Goal: Task Accomplishment & Management: Use online tool/utility

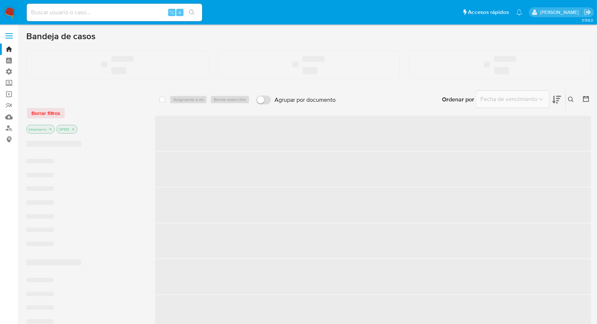
click at [9, 39] on label at bounding box center [9, 35] width 18 height 15
click at [0, 0] on input "checkbox" at bounding box center [0, 0] width 0 height 0
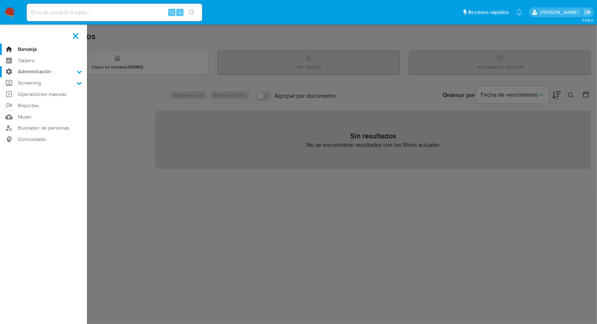
click at [38, 75] on label "Administración" at bounding box center [43, 71] width 87 height 11
click at [0, 0] on input "Administración" at bounding box center [0, 0] width 0 height 0
click at [37, 87] on label "Screening" at bounding box center [43, 92] width 87 height 11
click at [0, 0] on input "Screening" at bounding box center [0, 0] width 0 height 0
click at [34, 75] on label "Administración" at bounding box center [43, 71] width 87 height 11
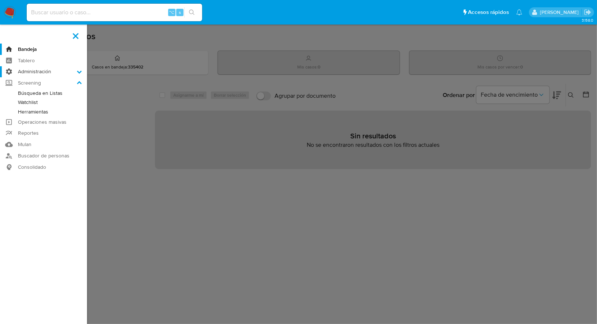
click at [0, 0] on input "Administración" at bounding box center [0, 0] width 0 height 0
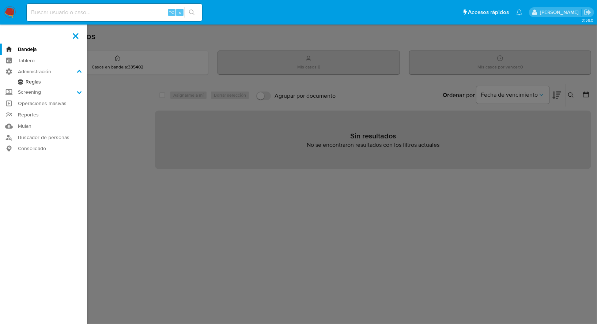
click at [34, 79] on link "Reglas" at bounding box center [43, 81] width 87 height 9
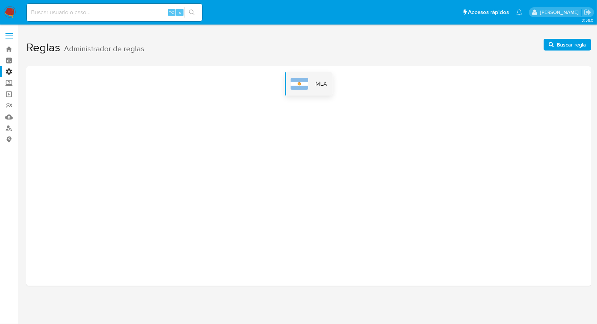
click at [312, 91] on div "MLA" at bounding box center [309, 83] width 48 height 23
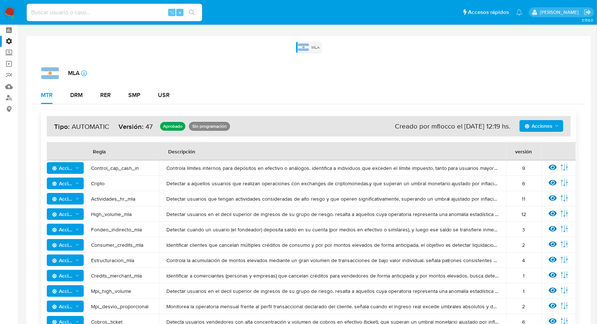
scroll to position [32, 0]
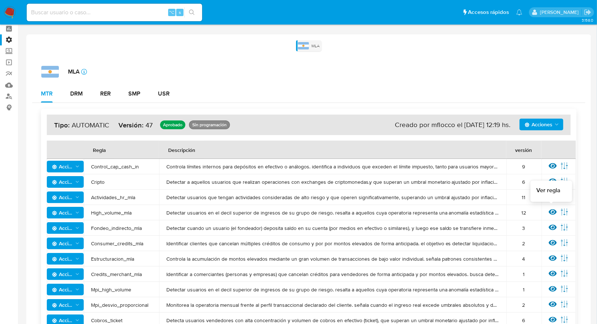
click at [550, 210] on icon at bounding box center [553, 212] width 8 height 8
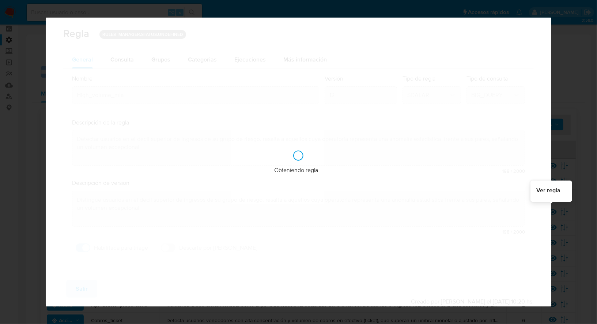
checkbox input "true"
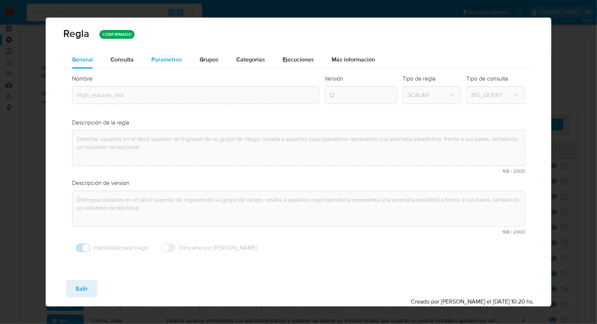
click at [169, 61] on span "Parametros" at bounding box center [166, 59] width 31 height 8
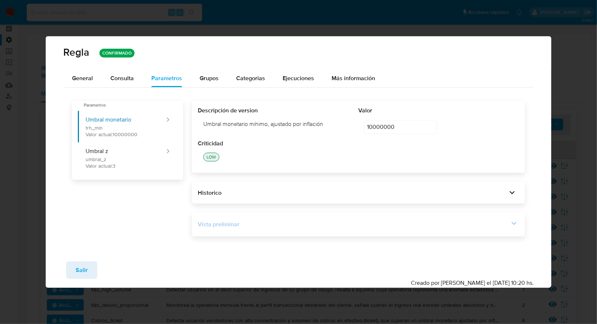
click at [346, 226] on div "Vista preliminar" at bounding box center [353, 224] width 311 height 8
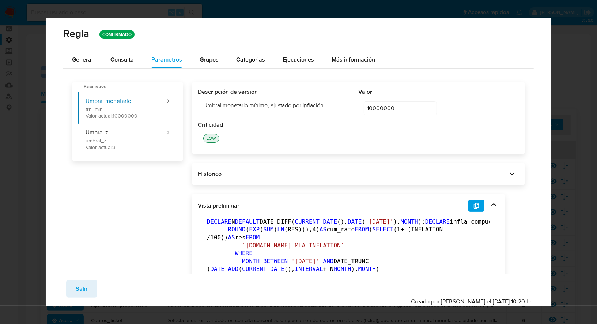
click at [475, 206] on icon "button" at bounding box center [477, 206] width 6 height 6
